Goal: Task Accomplishment & Management: Complete application form

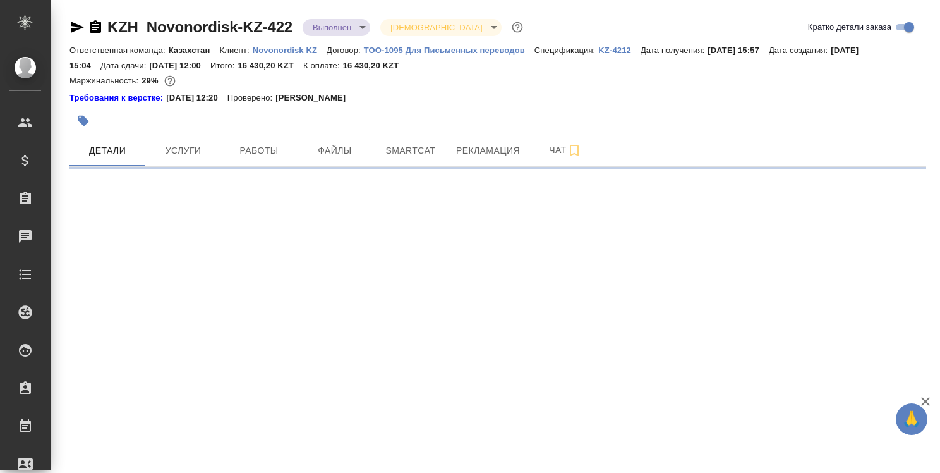
select select "RU"
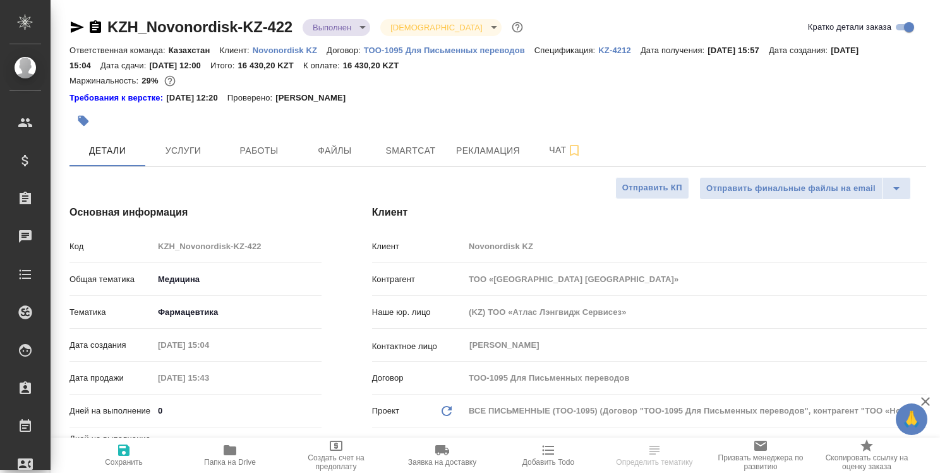
type textarea "x"
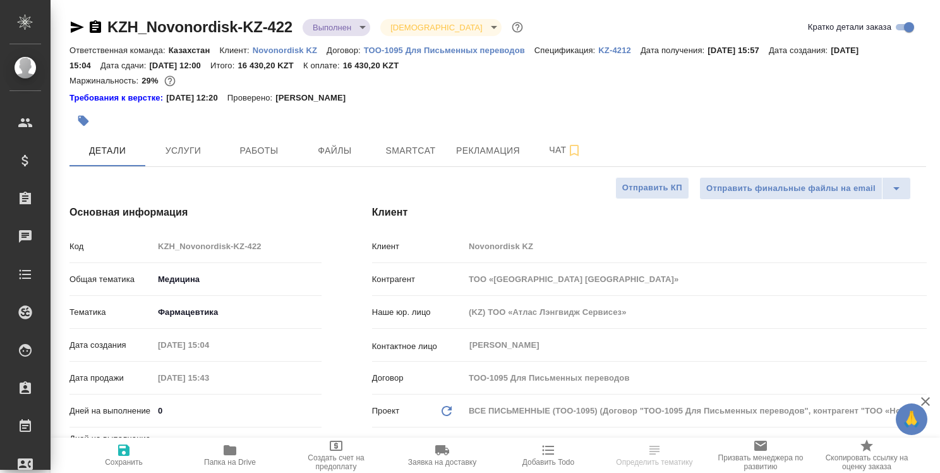
type textarea "x"
type input "[PERSON_NAME]"
click at [483, 156] on span "Рекламация" at bounding box center [488, 151] width 64 height 16
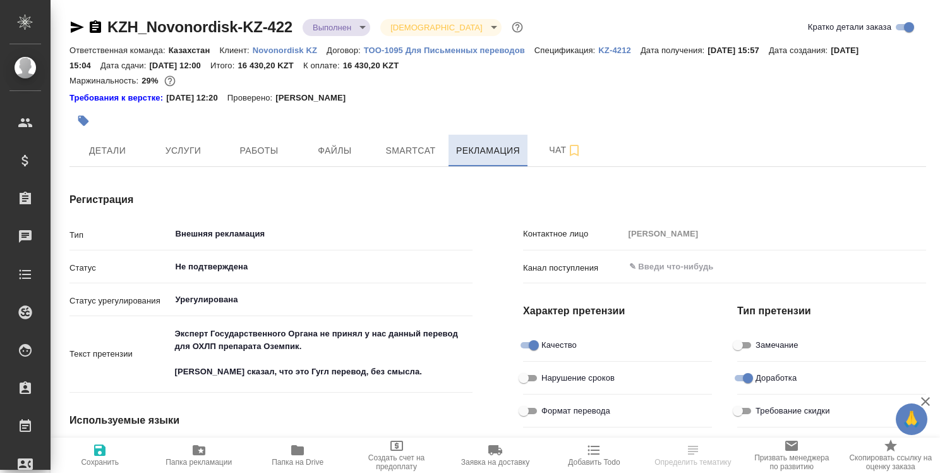
type textarea "x"
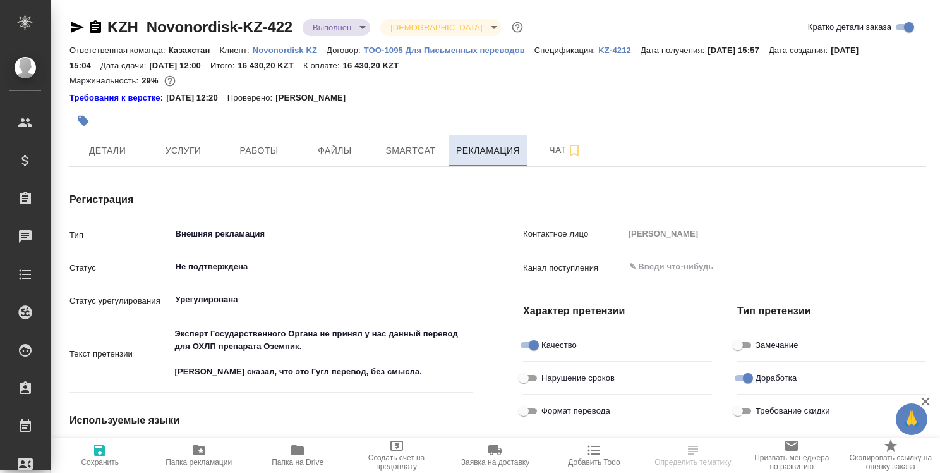
type textarea "x"
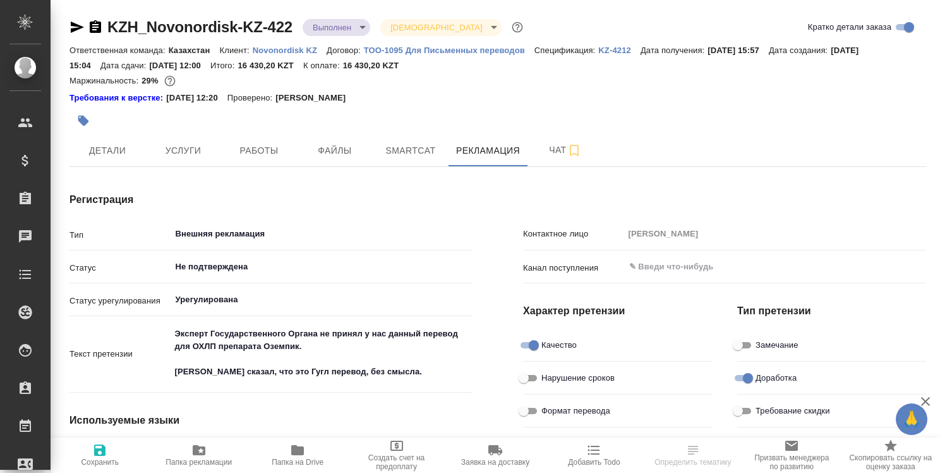
type textarea "x"
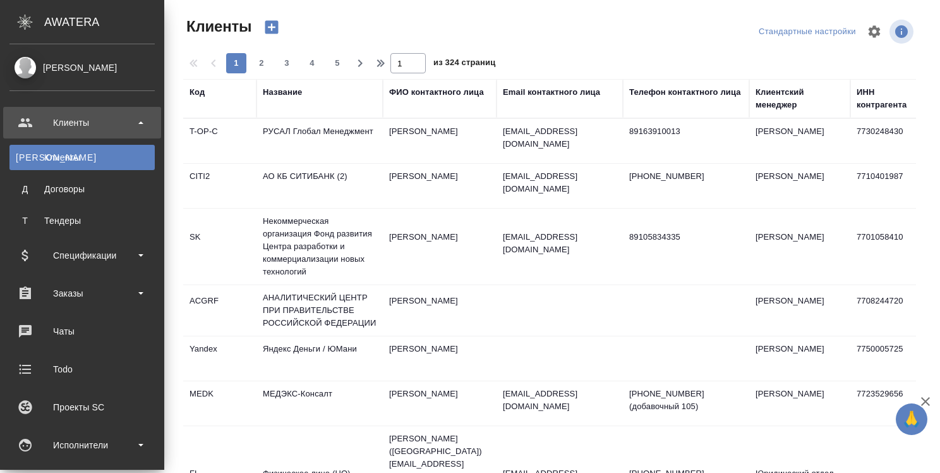
select select "RU"
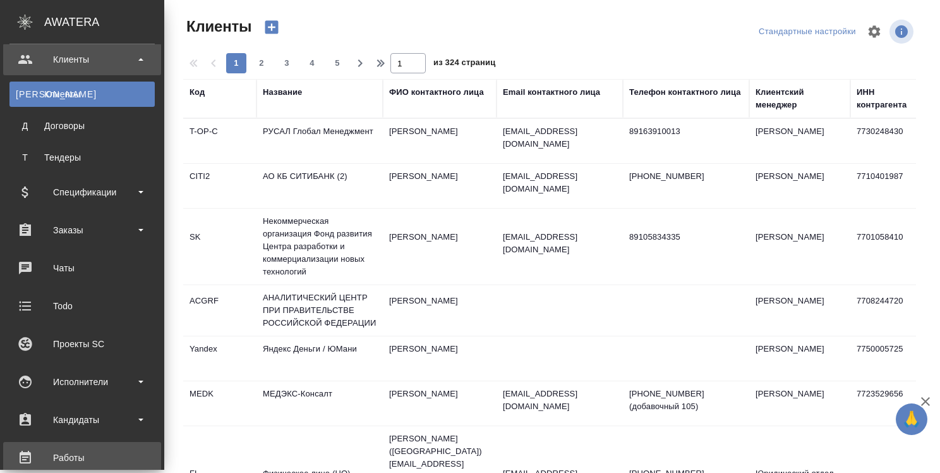
scroll to position [126, 0]
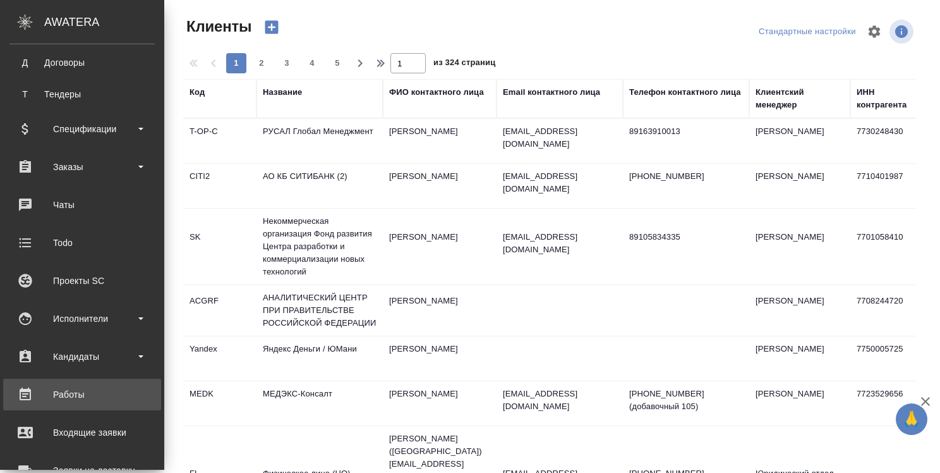
click at [92, 390] on div "Работы" at bounding box center [81, 394] width 145 height 19
